Goal: Transaction & Acquisition: Book appointment/travel/reservation

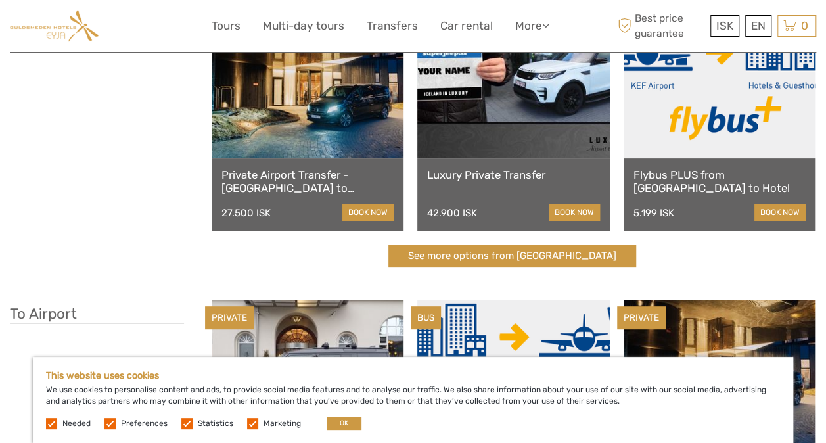
scroll to position [131, 0]
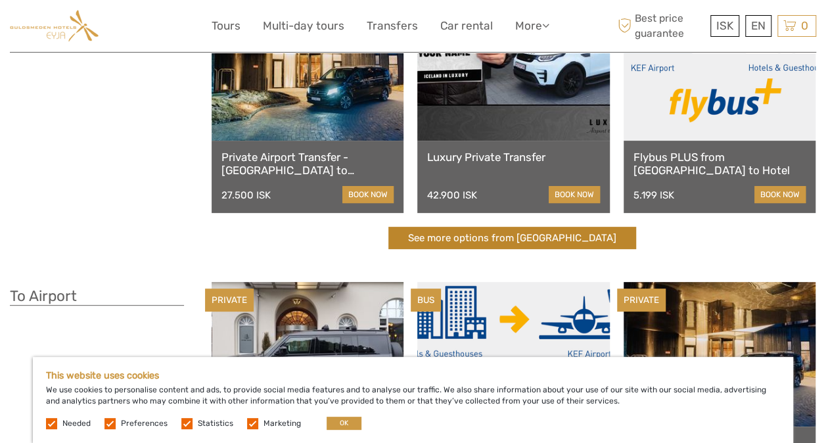
click at [439, 239] on link "See more options from Keflavík airport" at bounding box center [512, 238] width 248 height 23
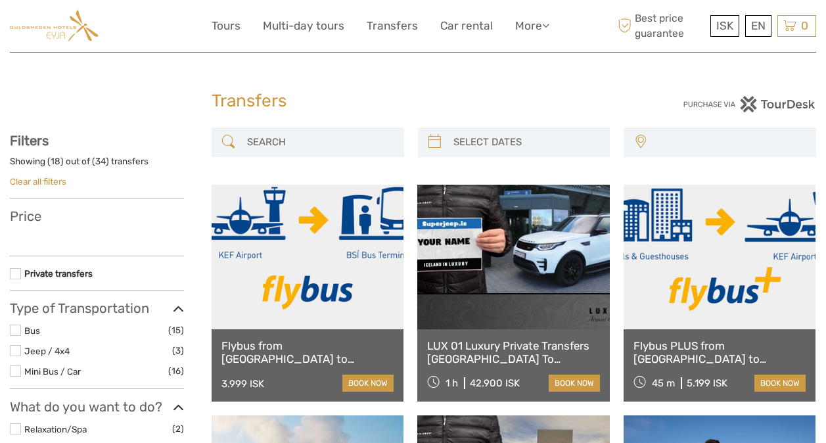
select select
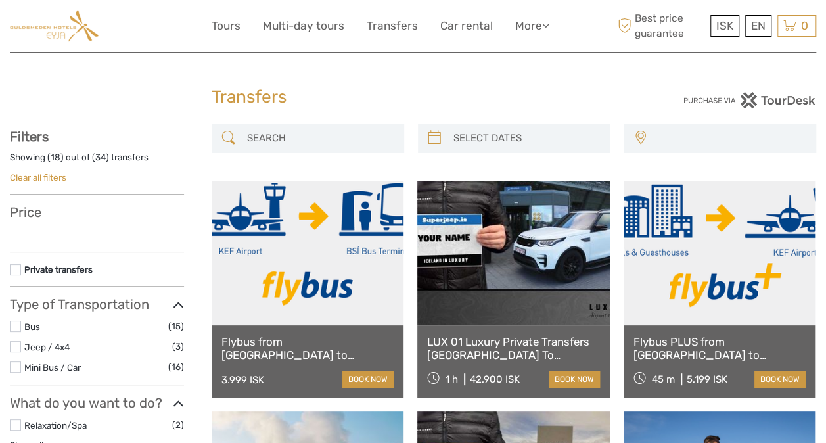
scroll to position [66, 0]
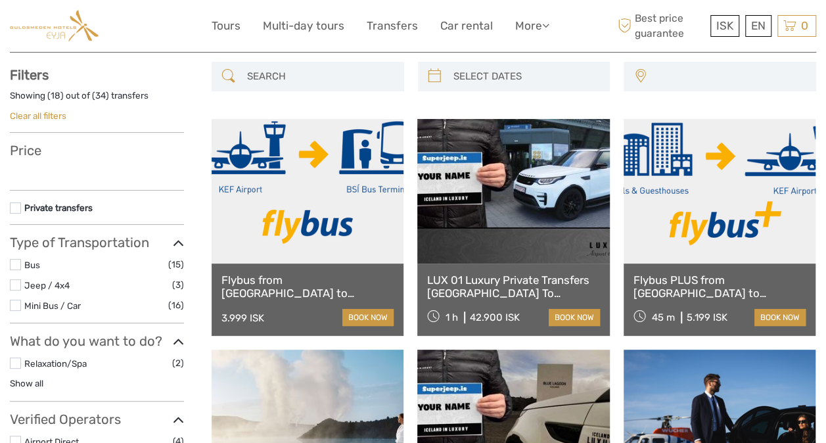
select select
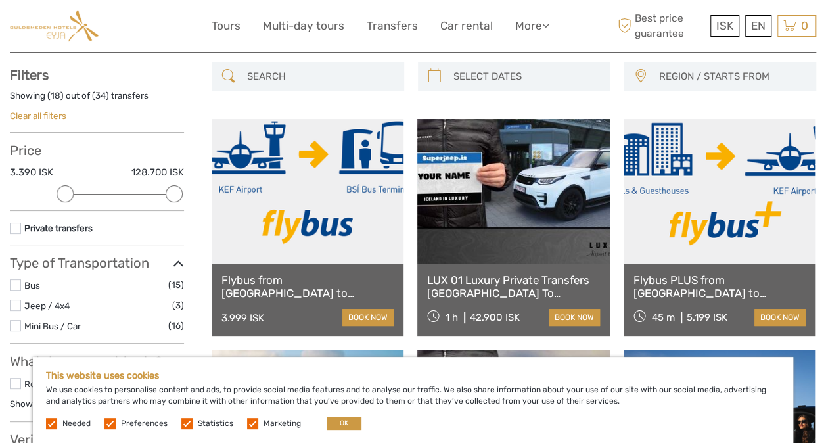
scroll to position [0, 0]
click at [337, 422] on button "OK" at bounding box center [343, 422] width 35 height 13
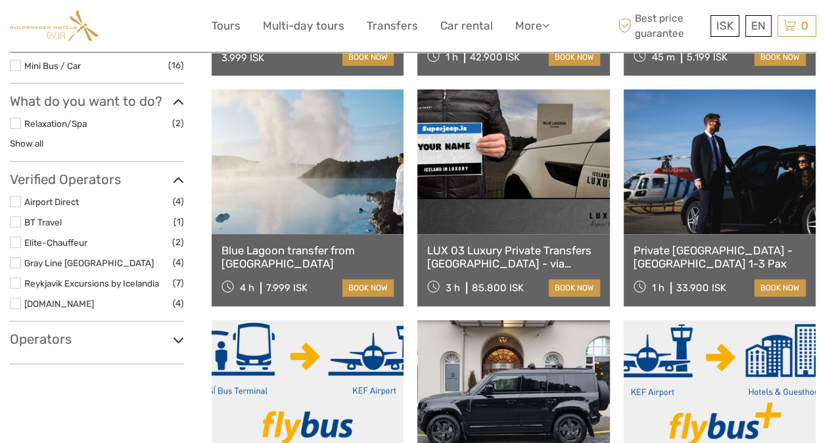
scroll to position [328, 0]
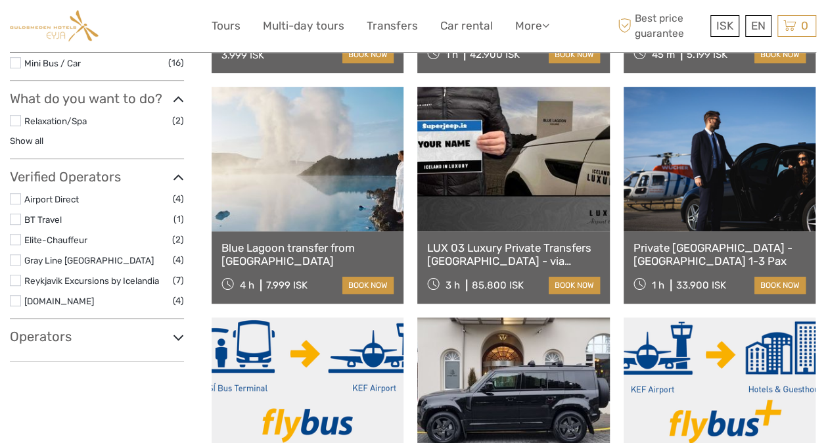
click at [19, 197] on label at bounding box center [15, 198] width 11 height 11
click at [0, 0] on input "checkbox" at bounding box center [0, 0] width 0 height 0
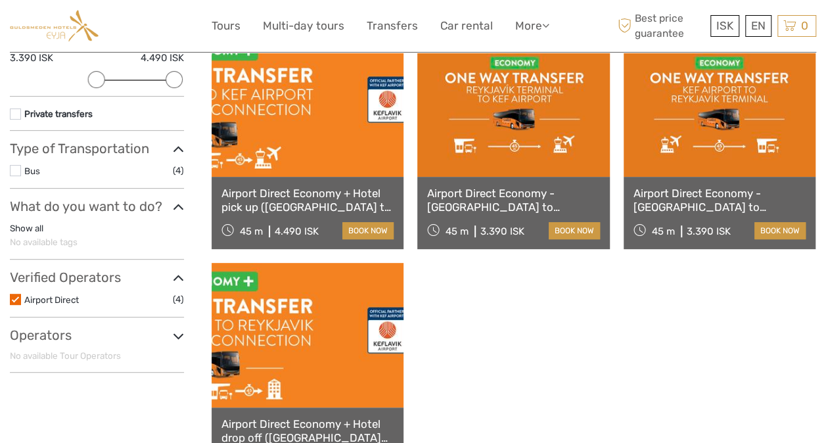
scroll to position [140, 0]
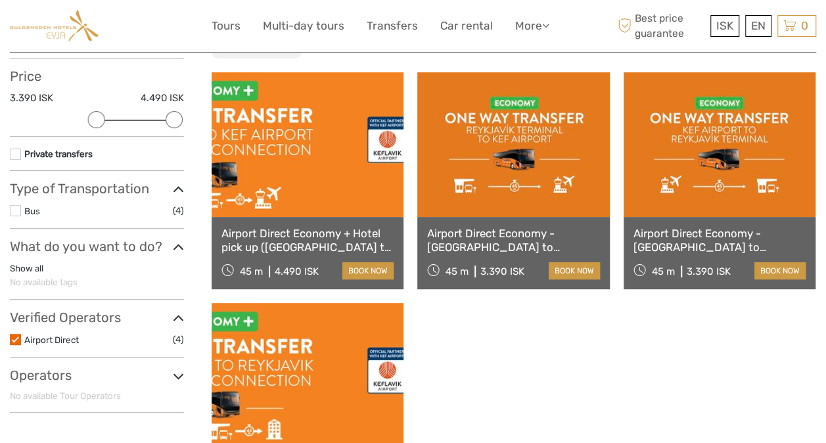
click at [315, 182] on link at bounding box center [307, 144] width 192 height 144
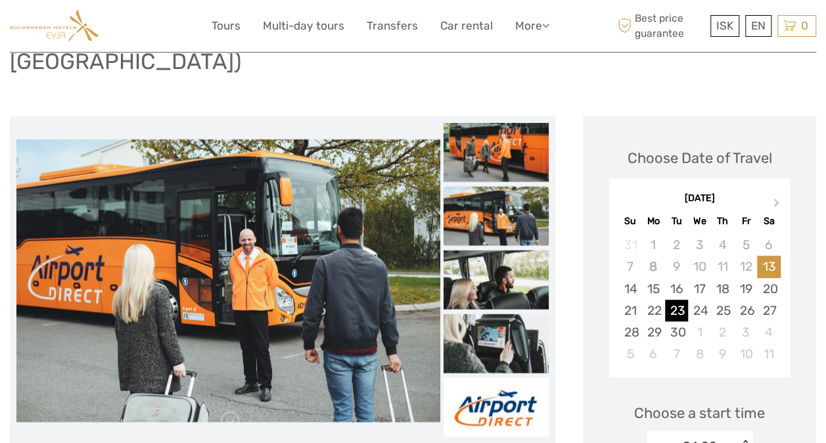
click at [681, 299] on div "23" at bounding box center [676, 310] width 23 height 22
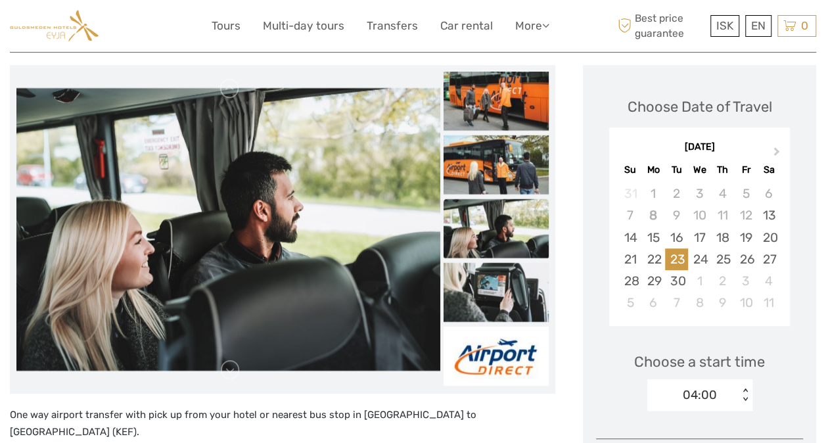
scroll to position [263, 0]
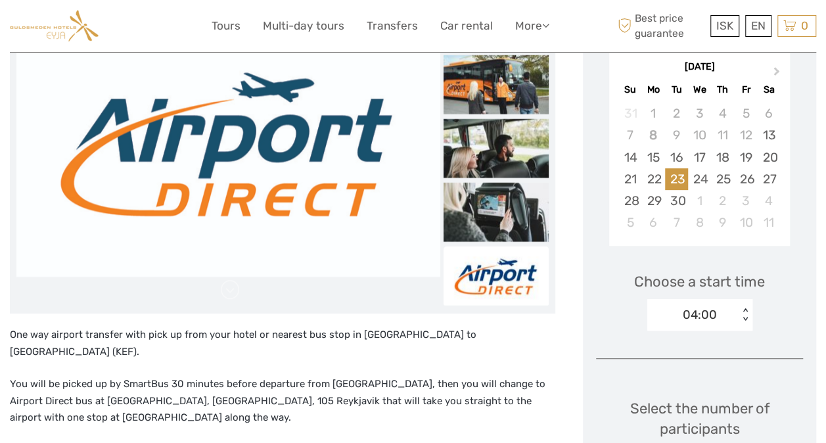
click at [745, 308] on div "< >" at bounding box center [744, 315] width 11 height 14
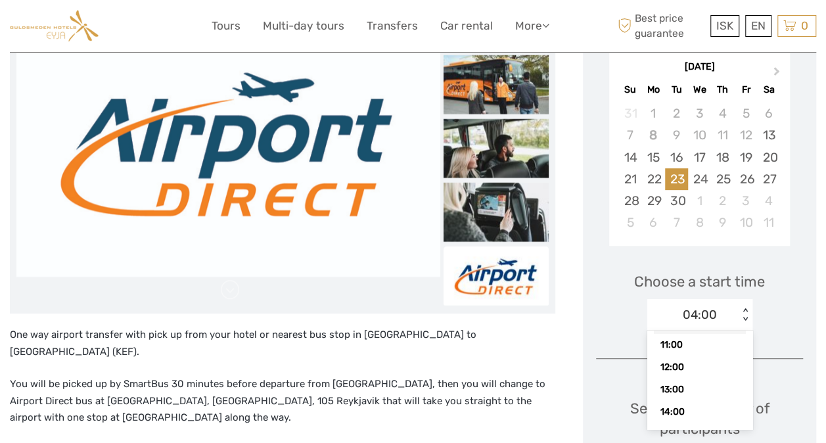
scroll to position [183, 0]
click at [690, 361] on div "13:00" at bounding box center [699, 372] width 92 height 22
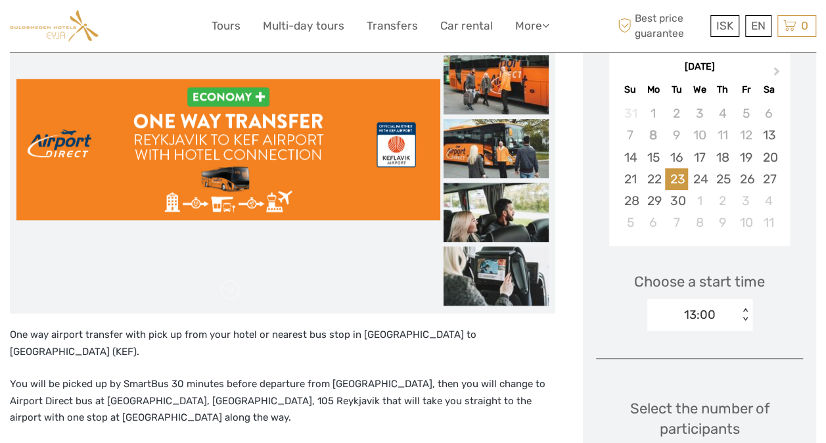
scroll to position [394, 0]
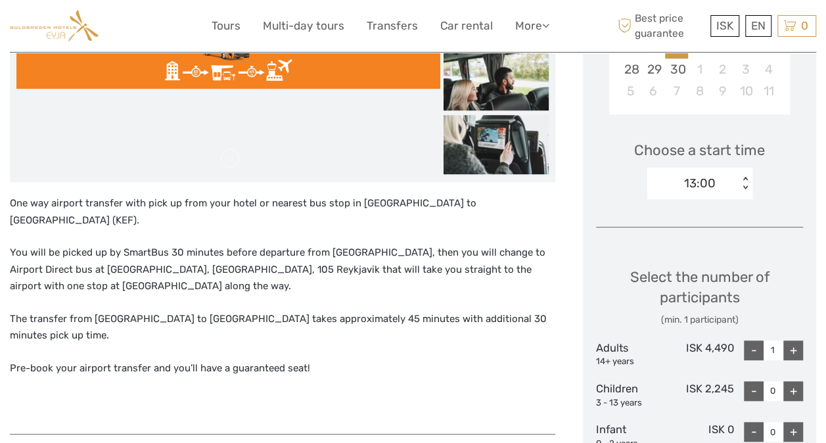
click at [797, 340] on div "+" at bounding box center [793, 350] width 20 height 20
type input "2"
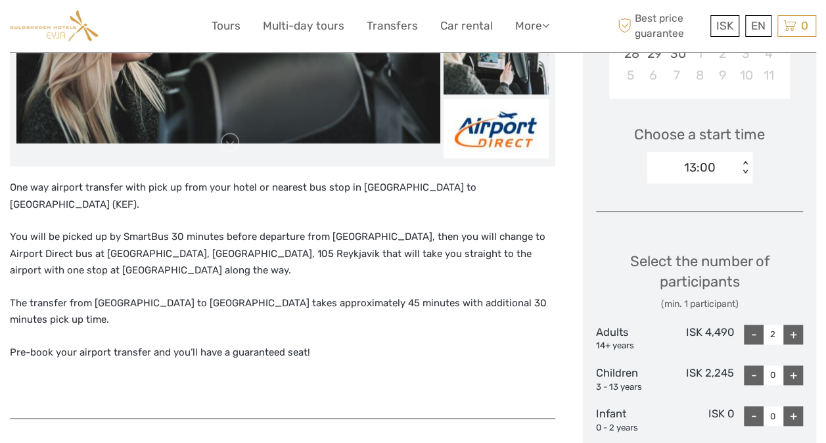
scroll to position [328, 0]
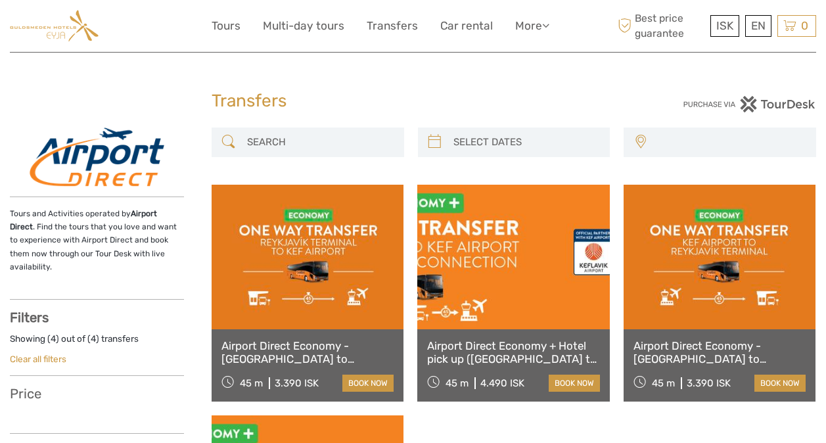
select select
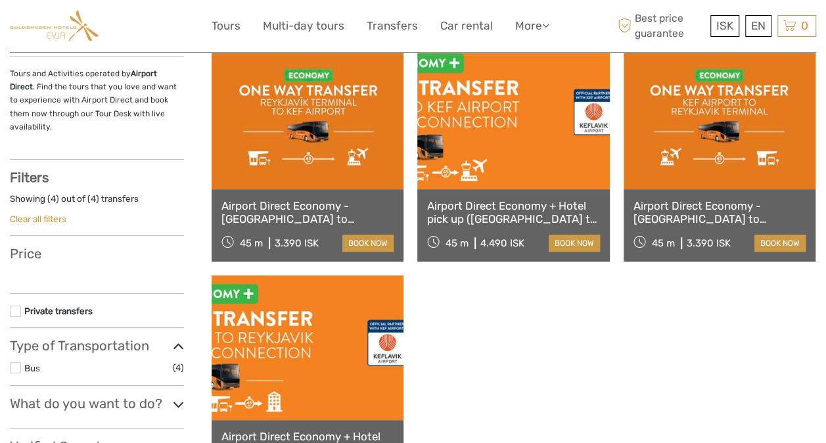
select select
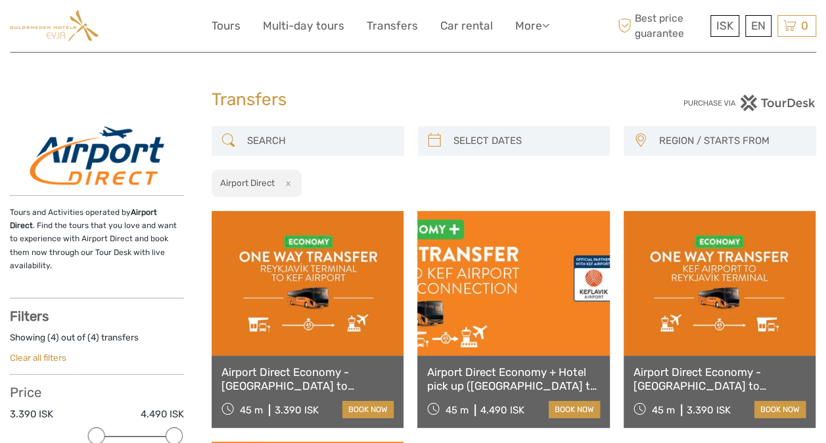
scroll to position [0, 0]
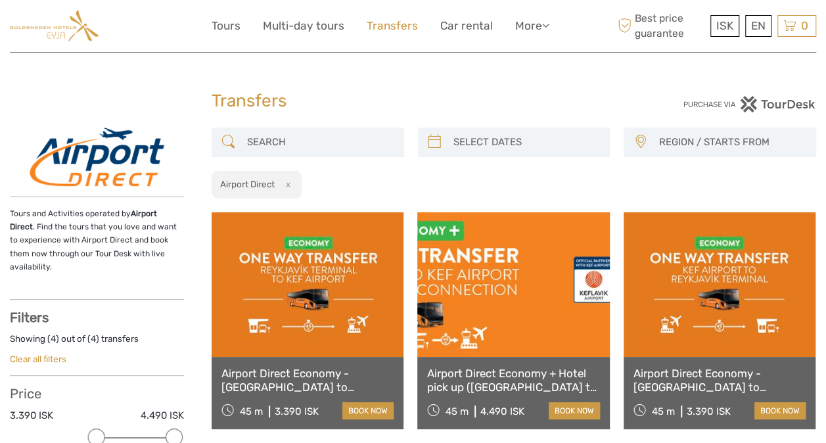
click at [395, 28] on link "Transfers" at bounding box center [391, 25] width 51 height 19
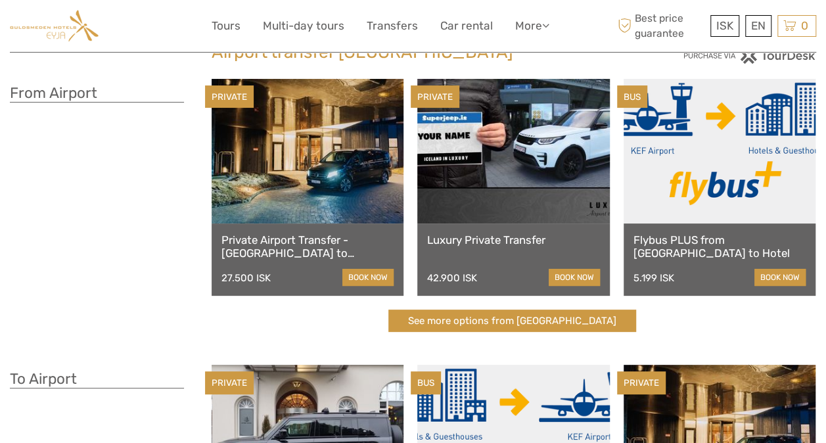
scroll to position [66, 0]
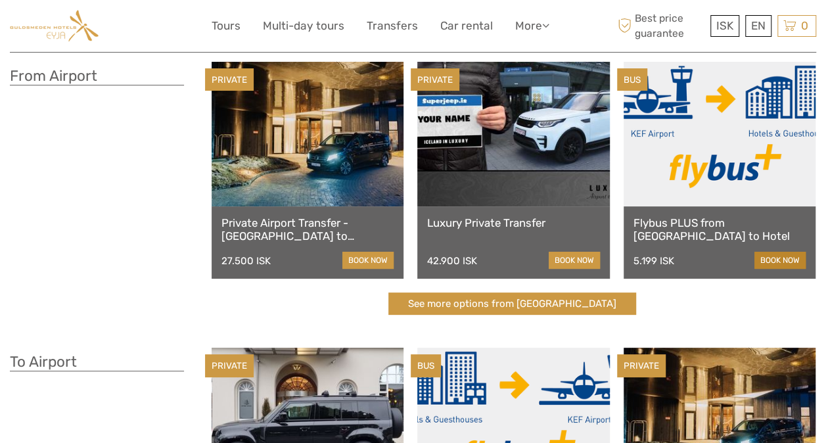
click at [793, 257] on link "book now" at bounding box center [779, 260] width 51 height 17
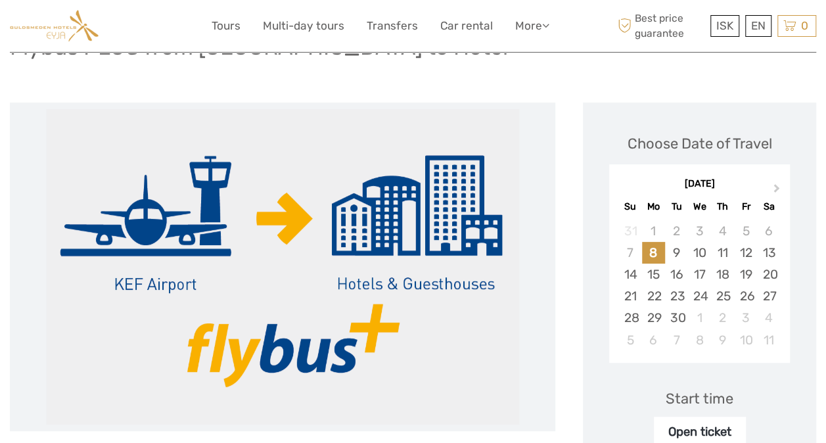
scroll to position [131, 0]
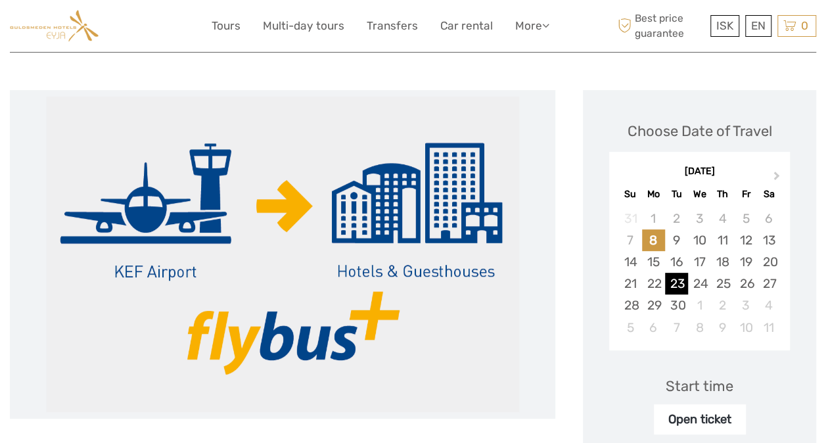
click at [667, 282] on div "23" at bounding box center [676, 284] width 23 height 22
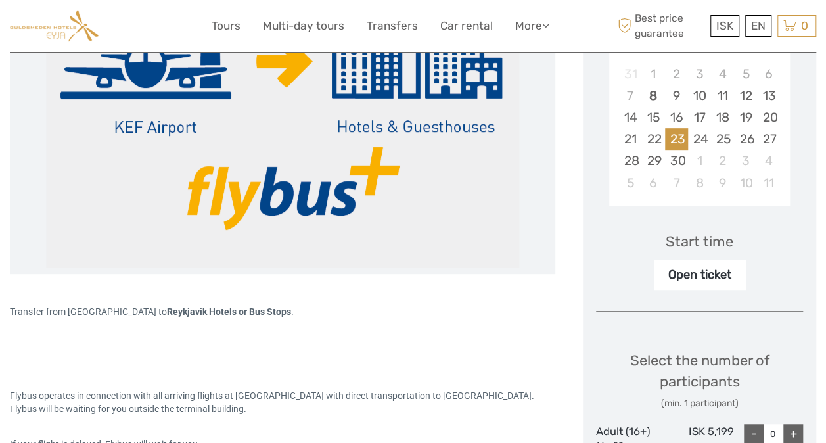
scroll to position [328, 0]
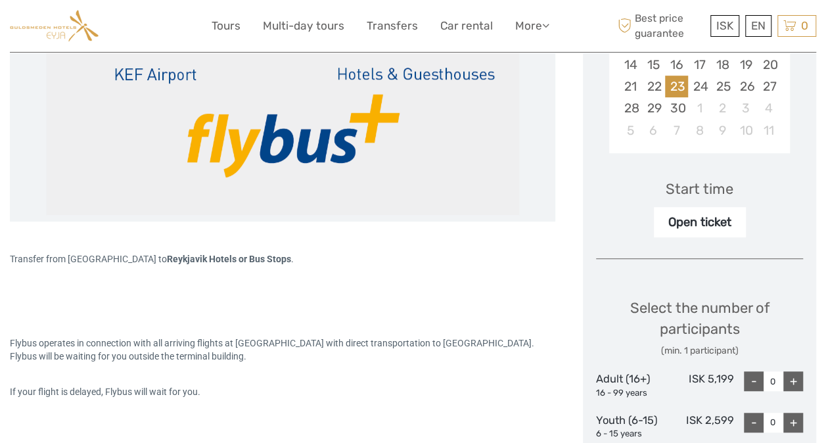
click at [794, 381] on div "+" at bounding box center [793, 381] width 20 height 20
click at [793, 380] on div "+" at bounding box center [793, 381] width 20 height 20
type input "2"
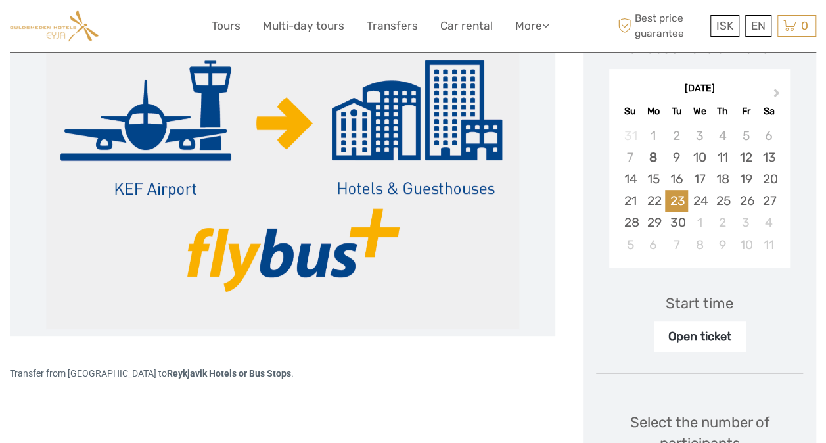
scroll to position [197, 0]
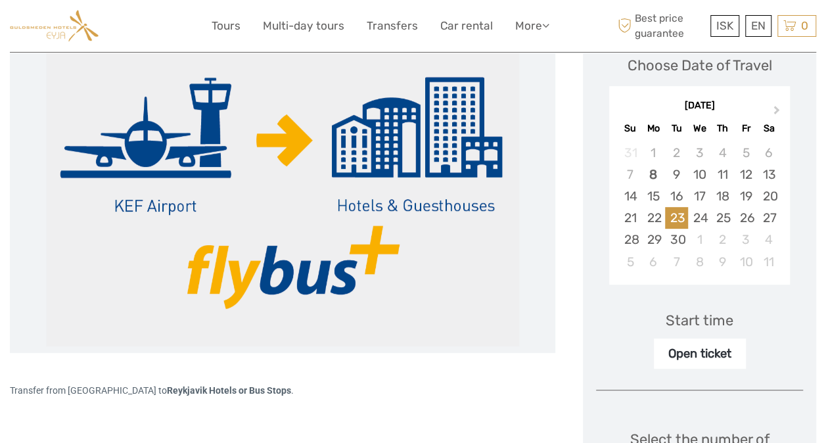
click at [717, 353] on div "Open ticket" at bounding box center [699, 353] width 92 height 30
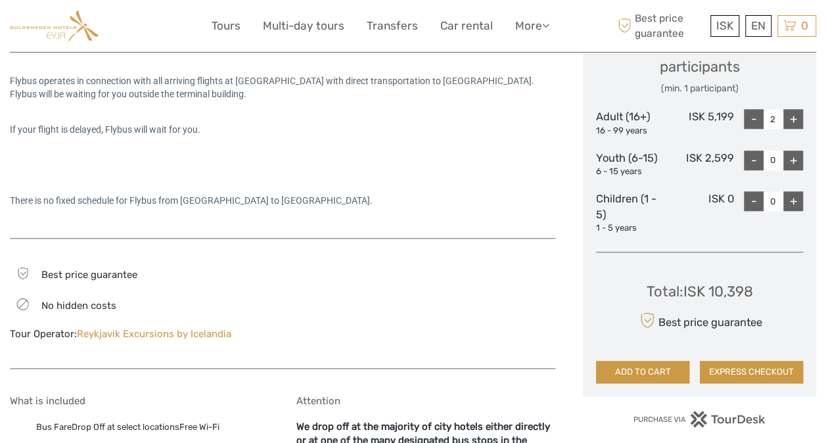
scroll to position [591, 0]
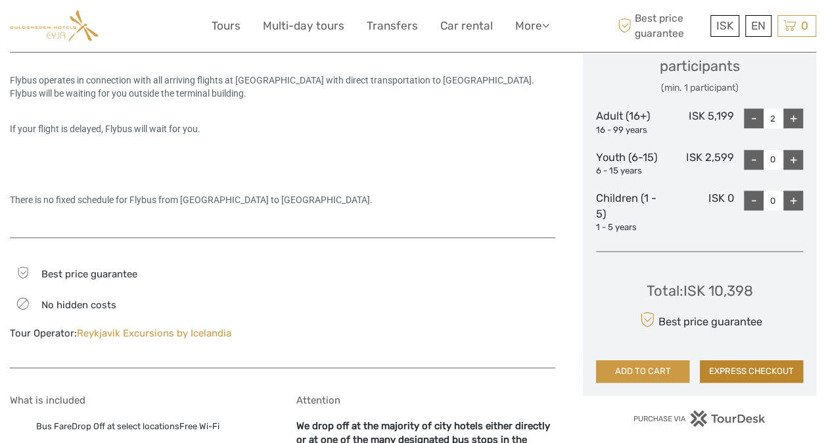
click at [764, 363] on button "EXPRESS CHECKOUT" at bounding box center [750, 371] width 103 height 22
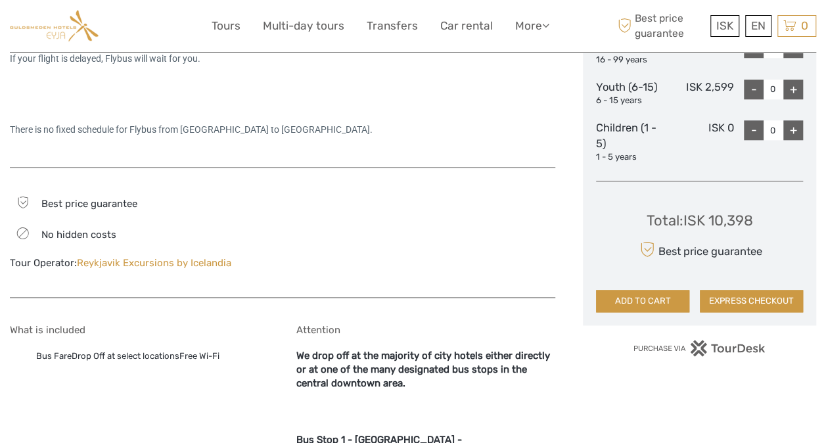
scroll to position [788, 0]
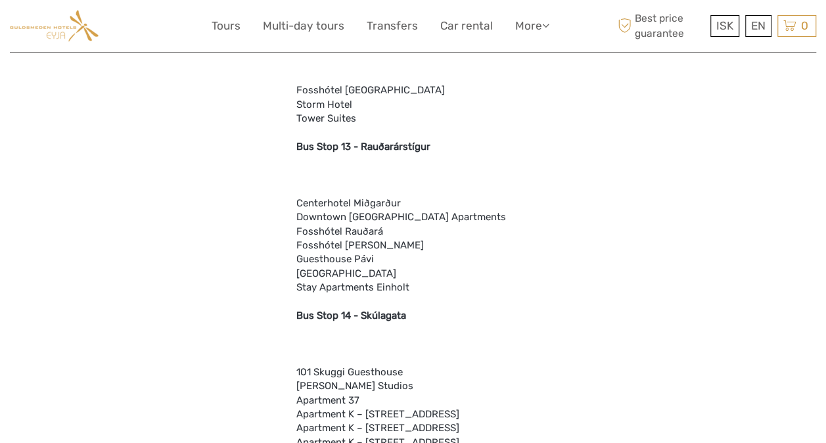
scroll to position [2789, 0]
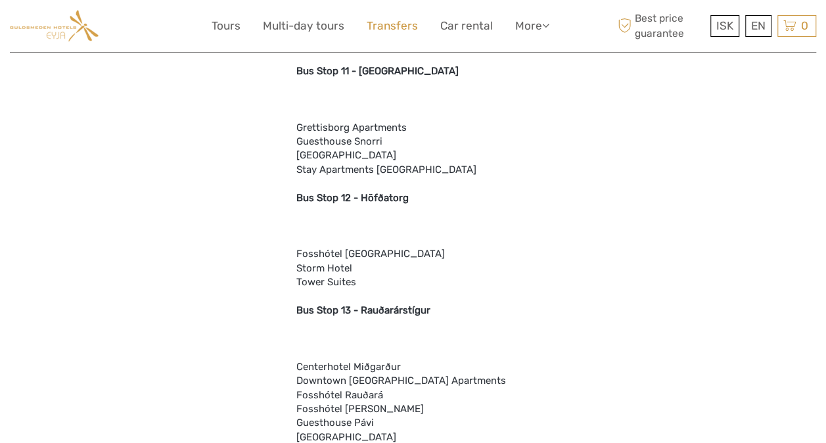
click at [397, 26] on link "Transfers" at bounding box center [391, 25] width 51 height 19
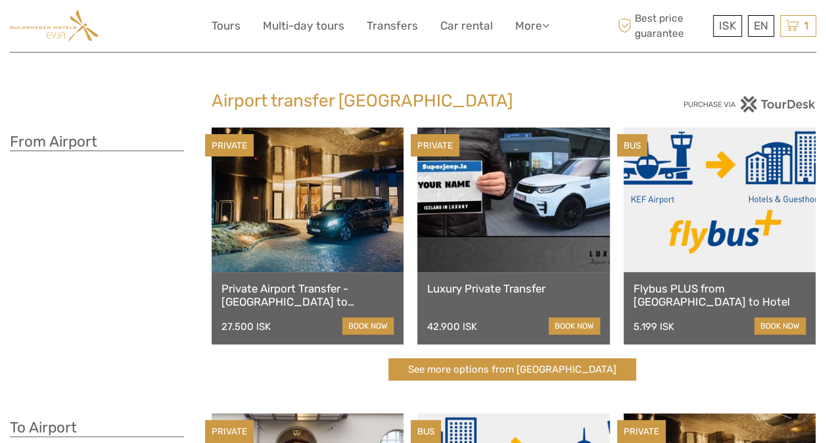
click at [338, 239] on link at bounding box center [307, 199] width 192 height 144
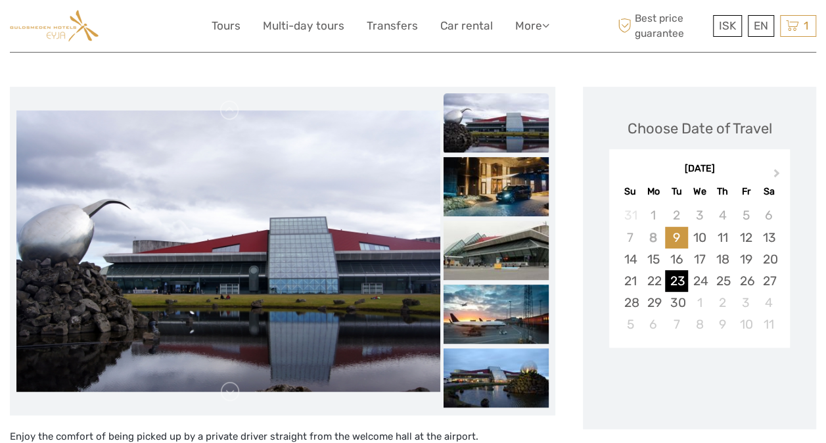
click at [674, 280] on div "23" at bounding box center [676, 281] width 23 height 22
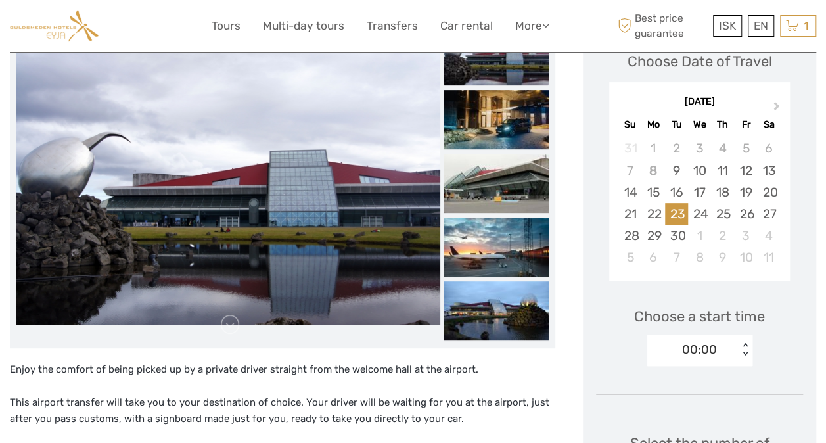
scroll to position [263, 0]
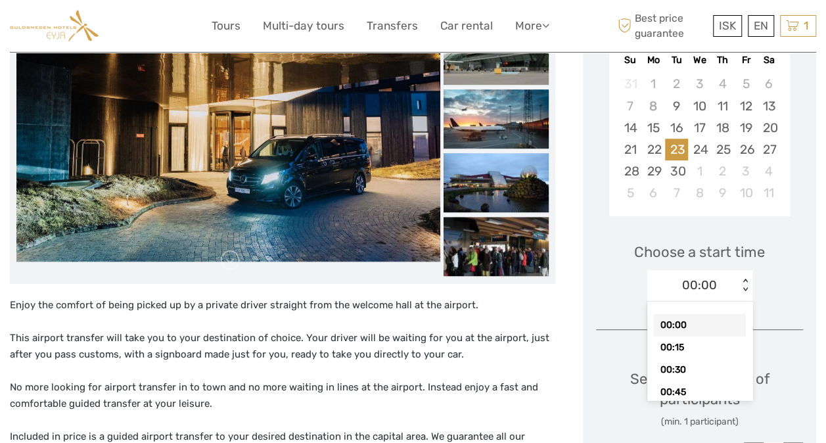
click at [745, 289] on div "< >" at bounding box center [744, 285] width 11 height 14
click at [690, 375] on div "16:45" at bounding box center [699, 376] width 92 height 22
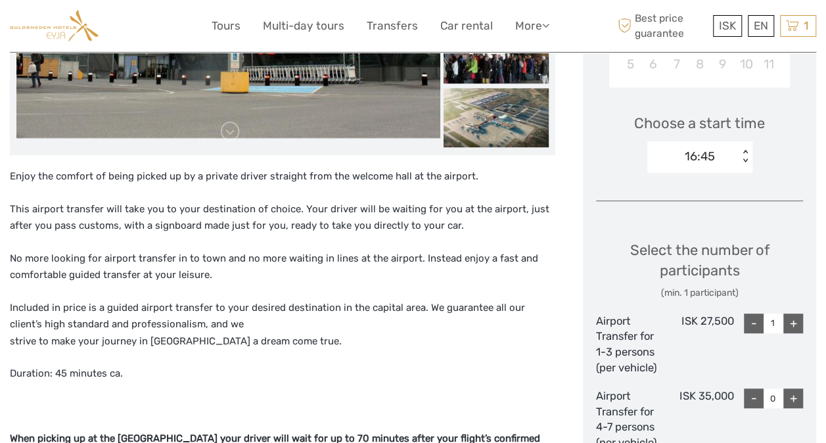
scroll to position [394, 0]
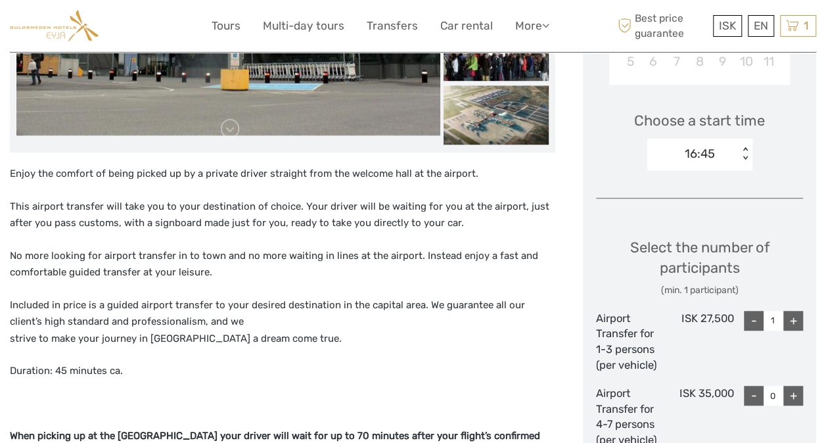
click at [797, 318] on div "+" at bounding box center [793, 321] width 20 height 20
type input "2"
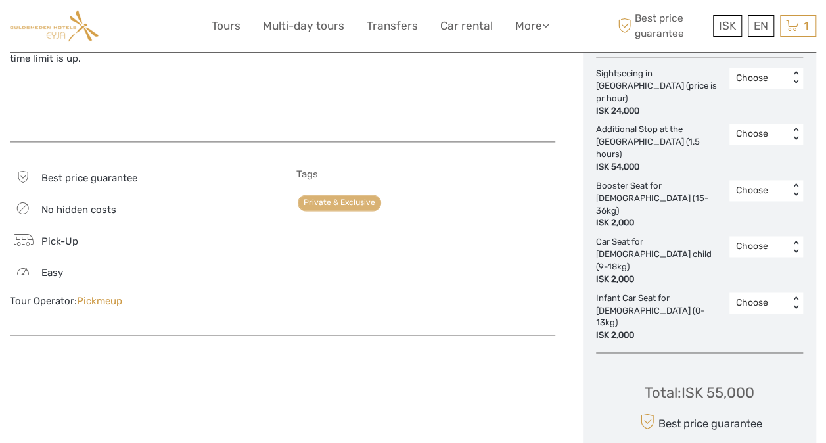
scroll to position [525, 0]
